Goal: Task Accomplishment & Management: Manage account settings

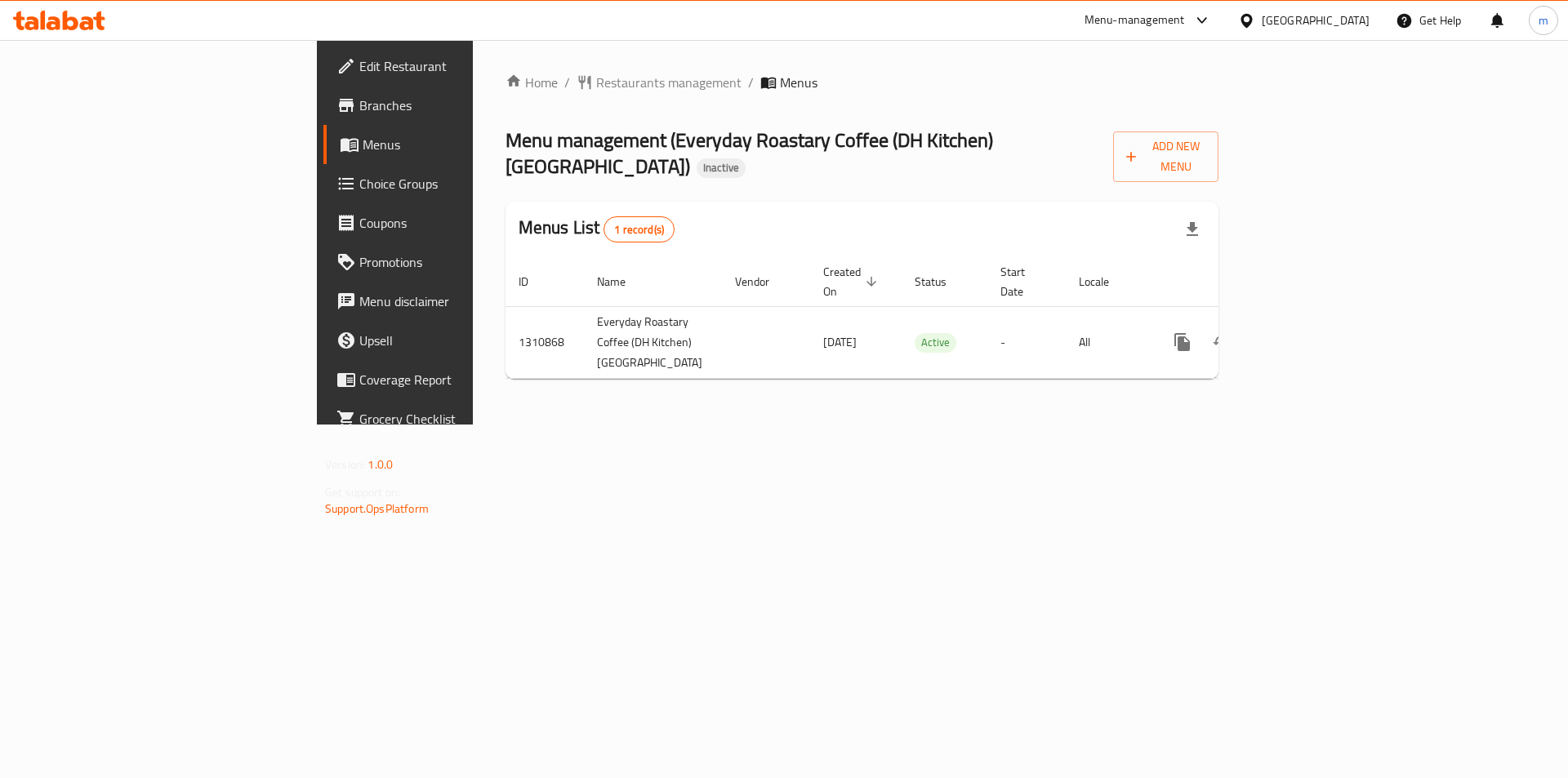
click at [897, 425] on div "Home / Restaurants management / Menus Menu management ( Everyday Roastary Coffe…" at bounding box center [862, 233] width 778 height 385
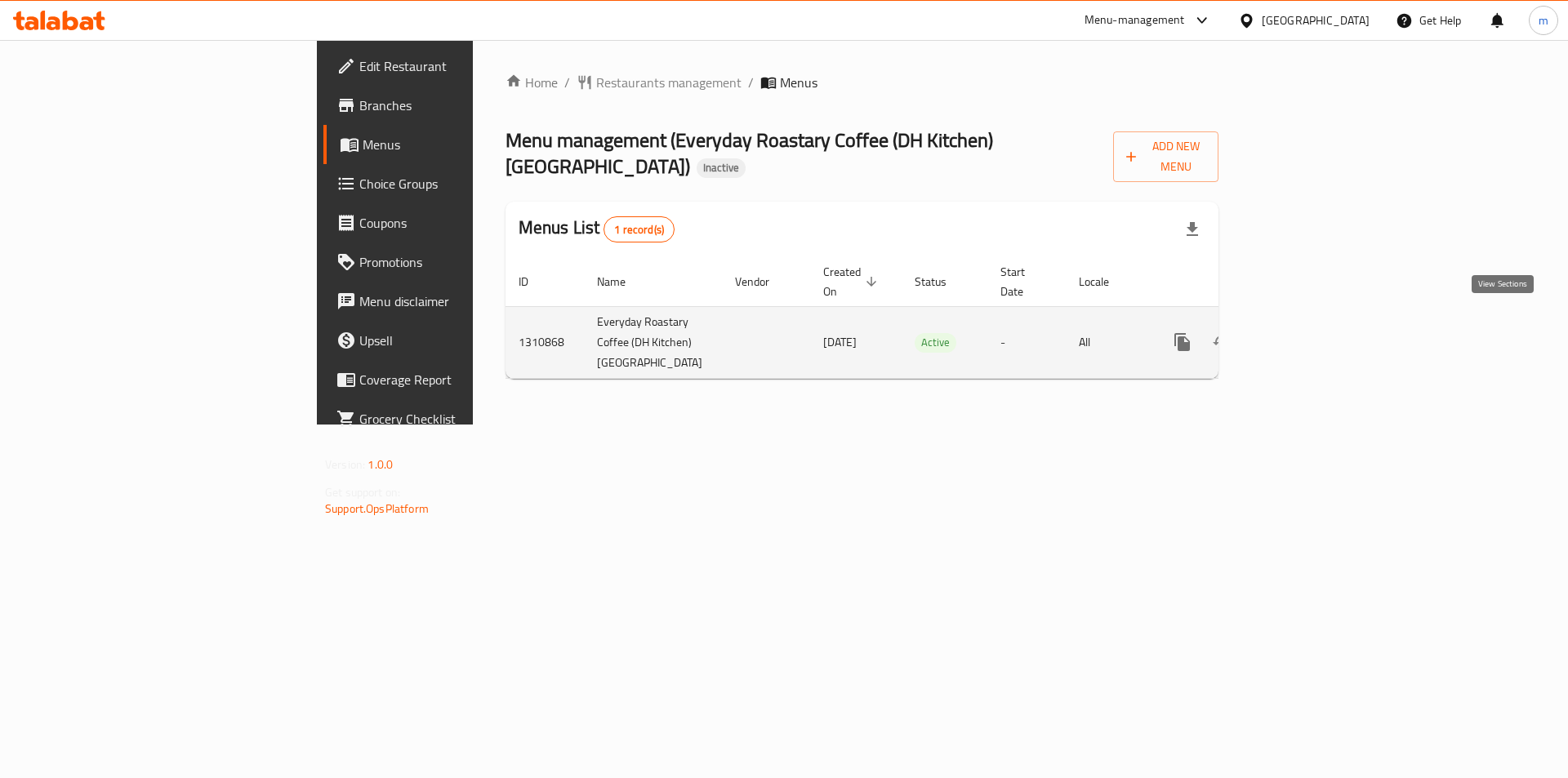
click at [1311, 332] on icon "enhanced table" at bounding box center [1301, 342] width 20 height 20
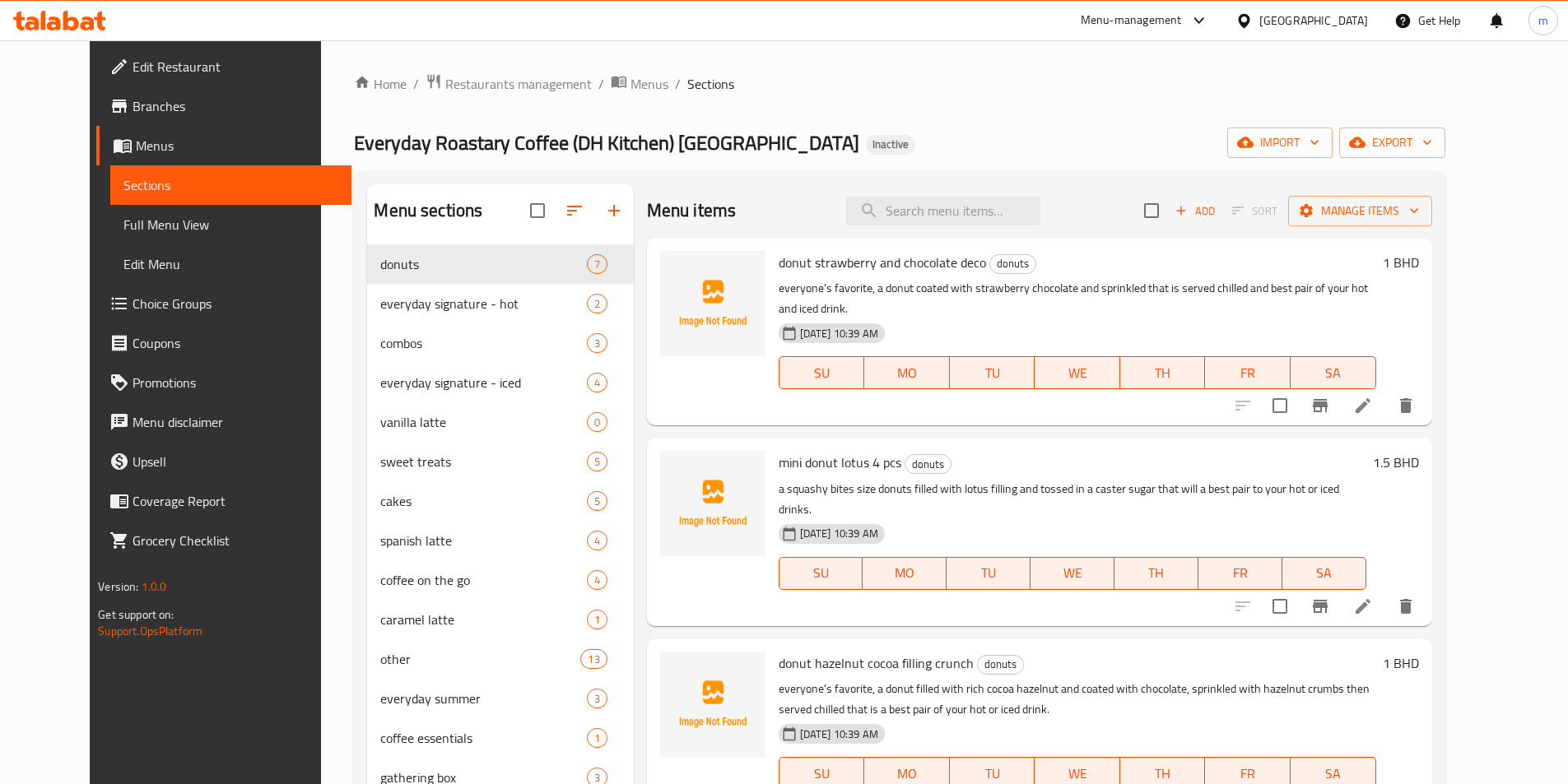
click at [185, 177] on span "Sections" at bounding box center [231, 185] width 215 height 20
click at [204, 97] on span "Branches" at bounding box center [235, 106] width 206 height 20
